Goal: Information Seeking & Learning: Understand process/instructions

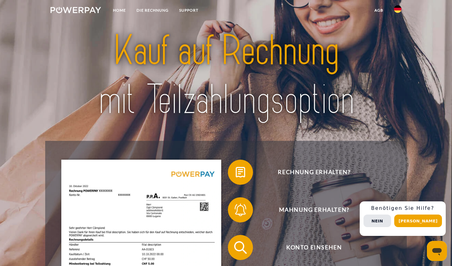
scroll to position [5, 0]
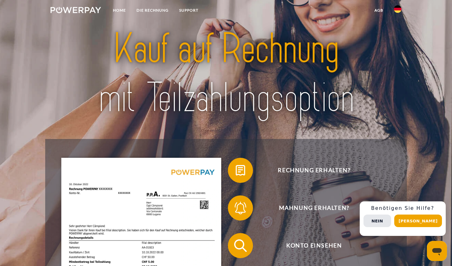
click at [397, 12] on img at bounding box center [398, 9] width 8 height 8
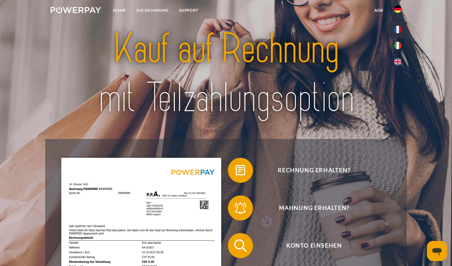
click at [398, 38] on link at bounding box center [397, 30] width 18 height 16
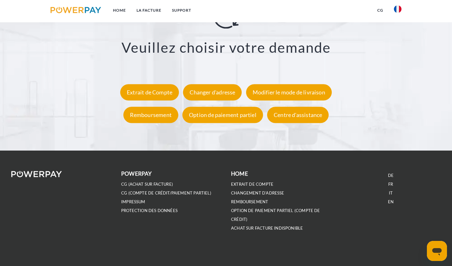
scroll to position [1159, 0]
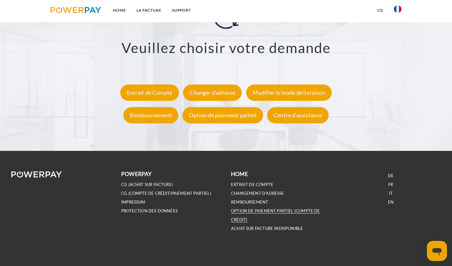
click at [302, 209] on link "OPTION DE PAIEMENT PARTIEL (Compte de crédit)" at bounding box center [275, 215] width 89 height 14
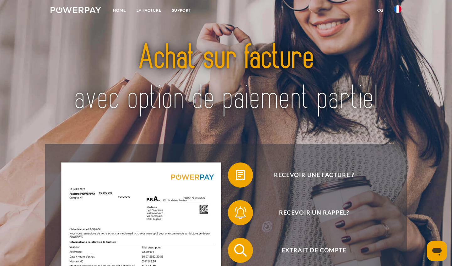
scroll to position [0, 0]
click at [123, 6] on link "Home" at bounding box center [120, 10] width 24 height 11
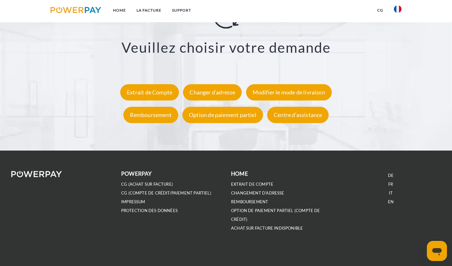
scroll to position [1159, 0]
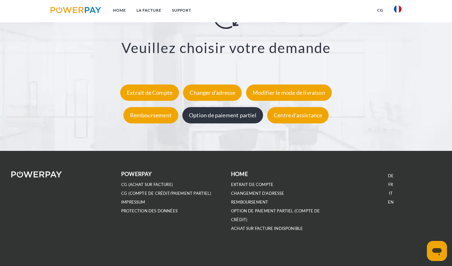
click at [203, 115] on div "Option de paiement partiel" at bounding box center [222, 115] width 81 height 16
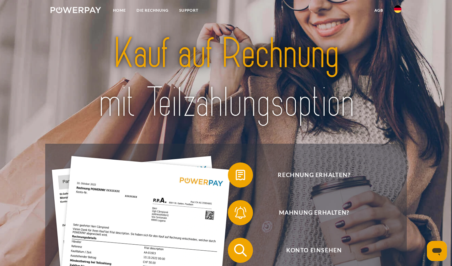
click at [400, 9] on img at bounding box center [398, 9] width 8 height 8
click at [398, 36] on link at bounding box center [397, 30] width 18 height 16
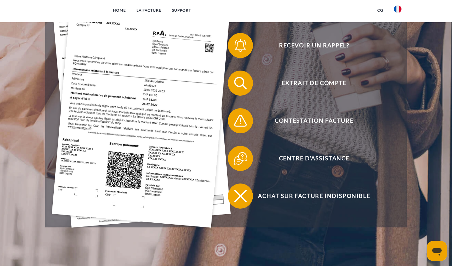
scroll to position [173, 0]
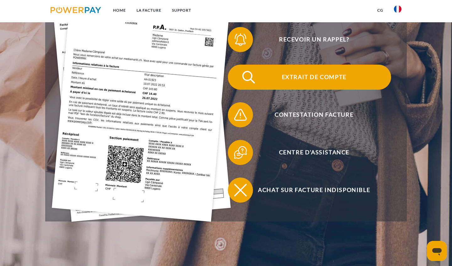
click at [331, 77] on span "Extrait de compte" at bounding box center [314, 77] width 154 height 25
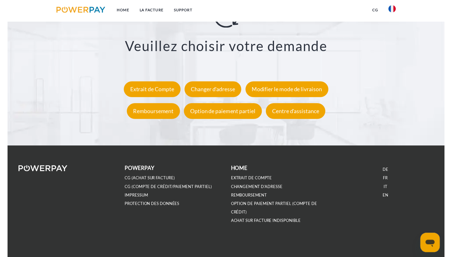
scroll to position [1159, 0]
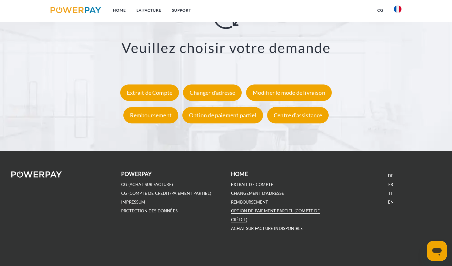
click at [270, 210] on link "OPTION DE PAIEMENT PARTIEL (Compte de crédit)" at bounding box center [275, 215] width 89 height 14
